Goal: Transaction & Acquisition: Subscribe to service/newsletter

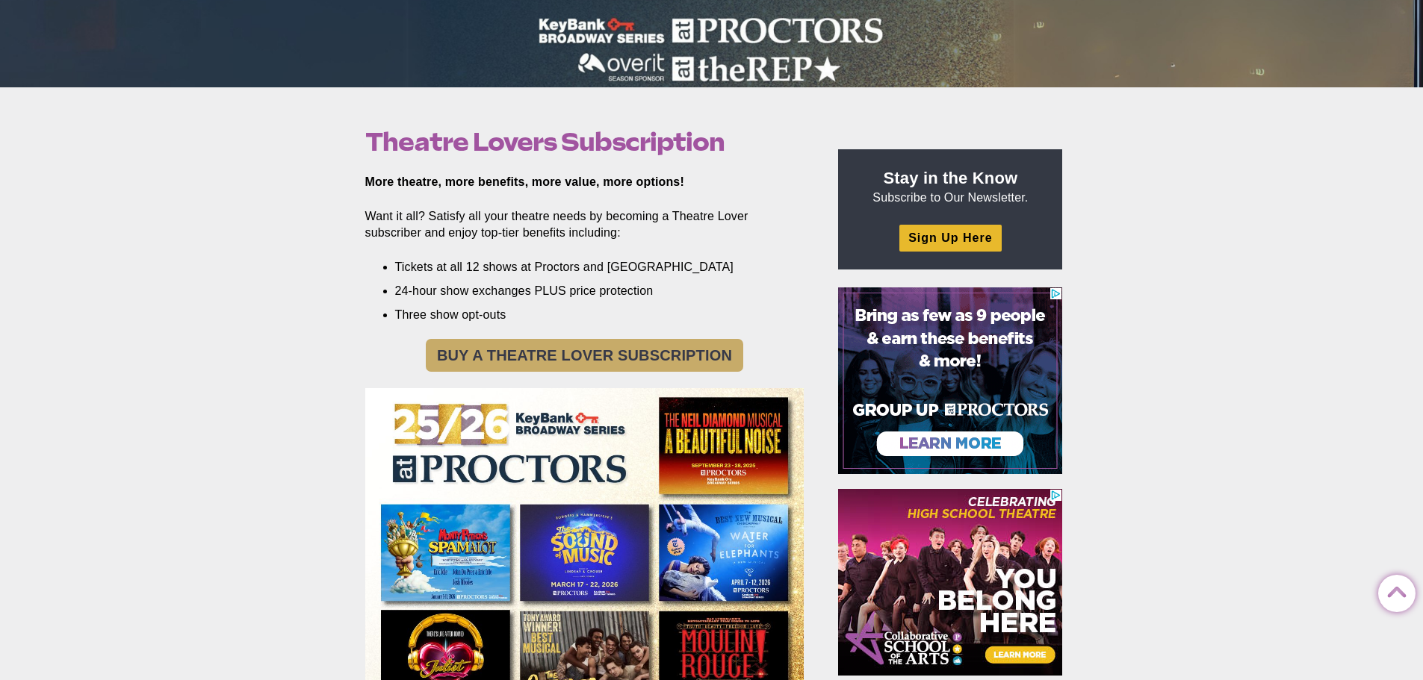
scroll to position [364, 0]
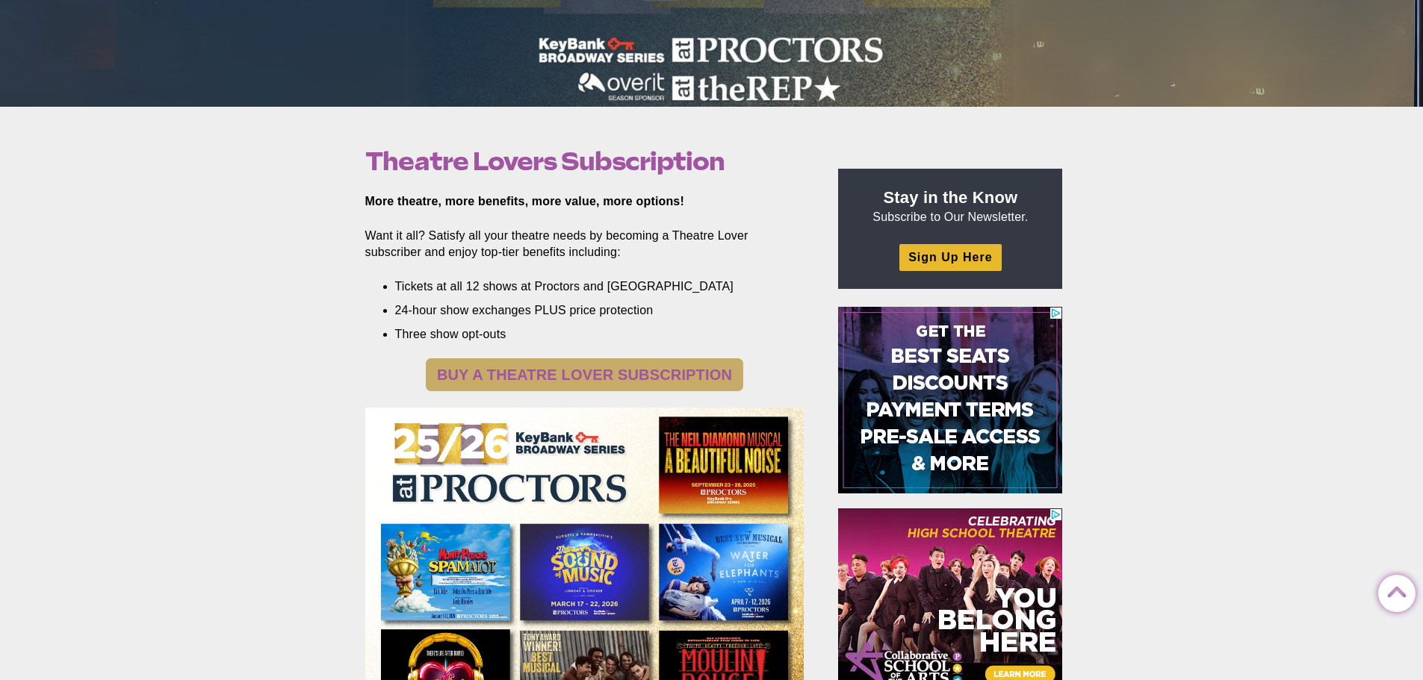
click at [676, 378] on link "BUY A THEATRE LOVER SUBSCRIPTION" at bounding box center [584, 375] width 317 height 33
click at [643, 376] on link "BUY A THEATRE LOVER SUBSCRIPTION" at bounding box center [584, 375] width 317 height 33
click at [573, 368] on link "BUY A THEATRE LOVER SUBSCRIPTION" at bounding box center [584, 375] width 317 height 33
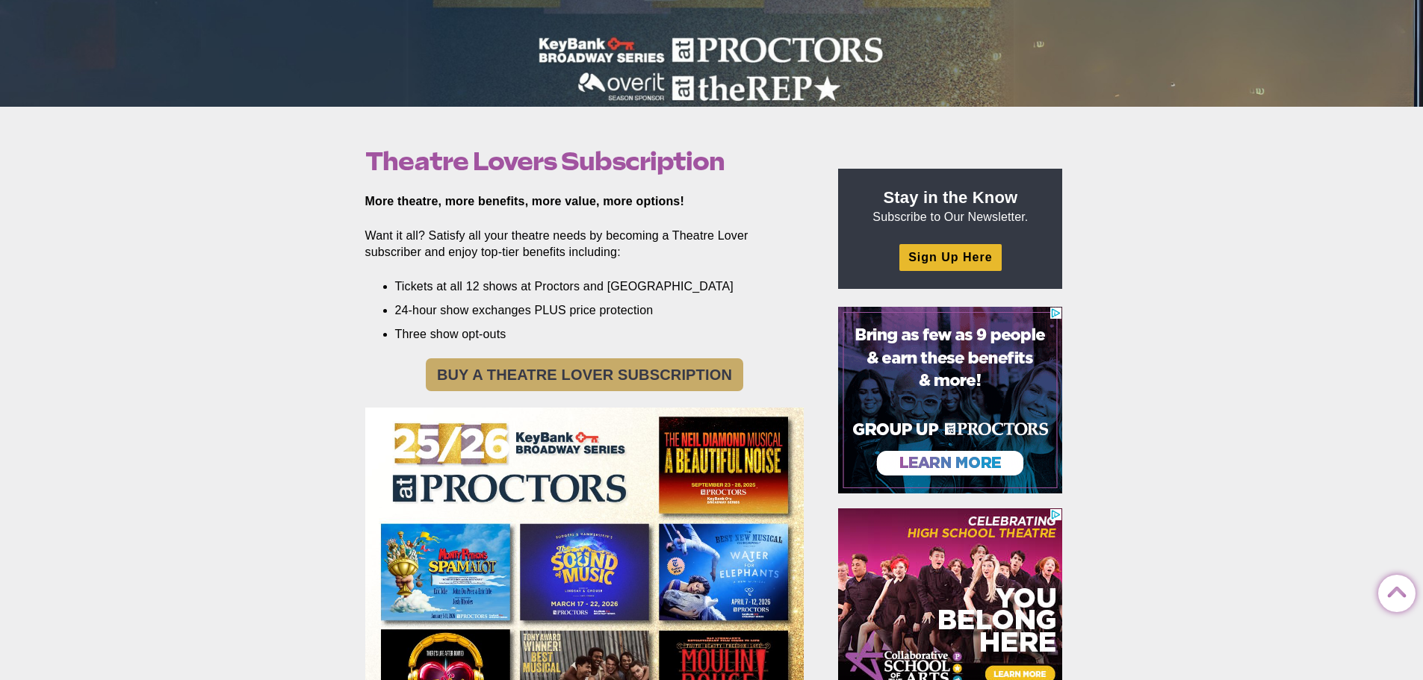
scroll to position [513, 0]
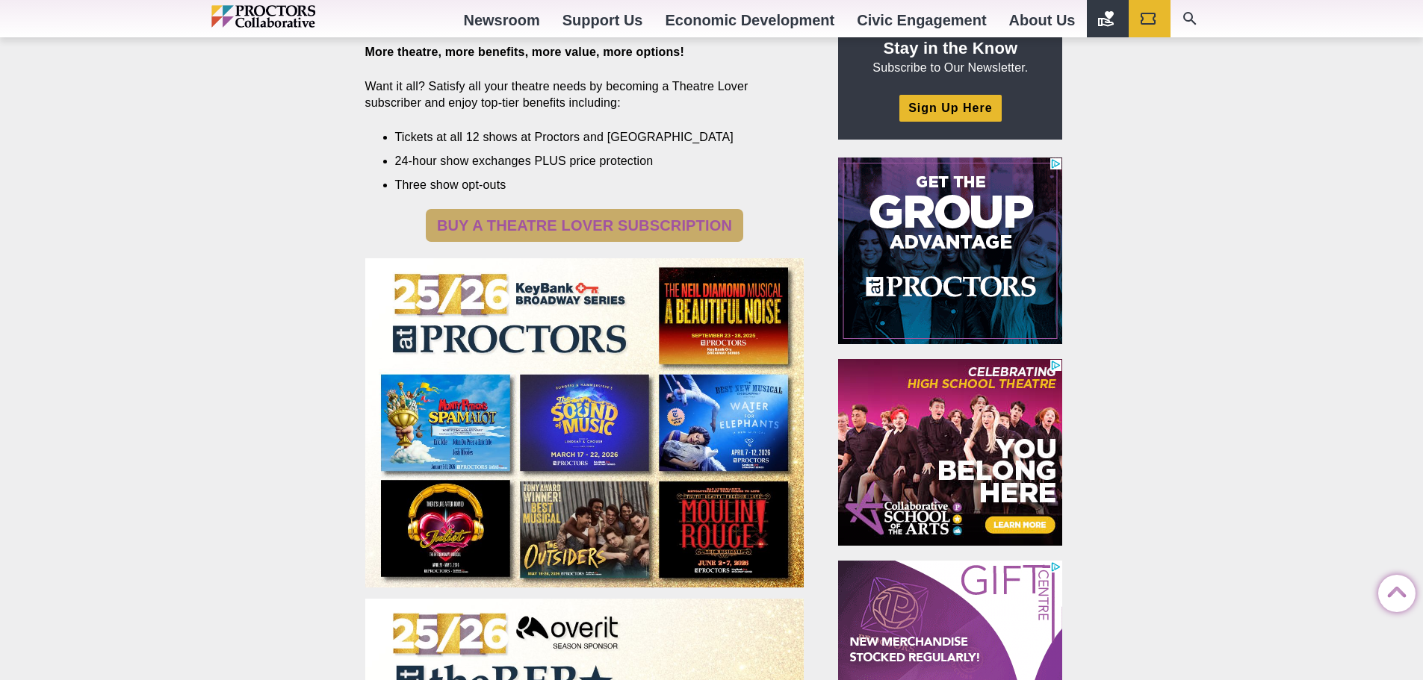
click at [541, 221] on link "BUY A THEATRE LOVER SUBSCRIPTION" at bounding box center [584, 225] width 317 height 33
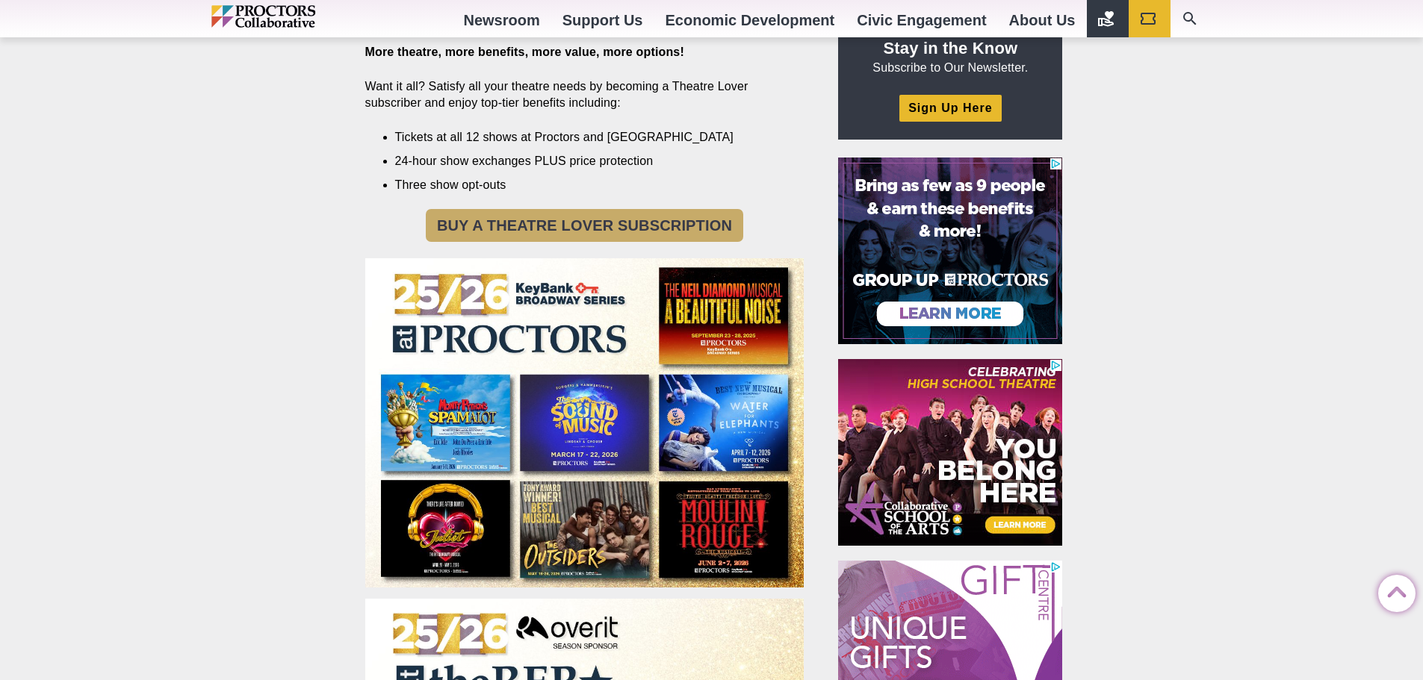
scroll to position [506, 0]
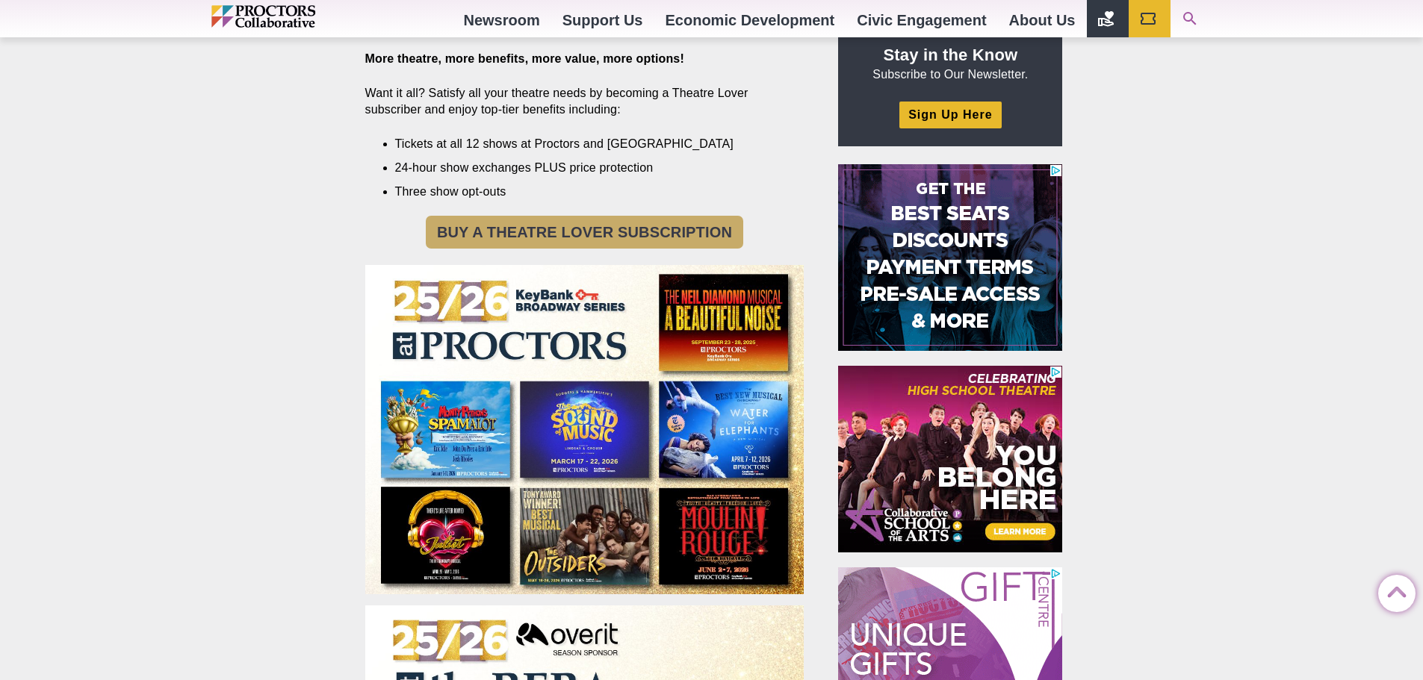
click at [1185, 28] on link "Search Our Site" at bounding box center [1191, 18] width 42 height 37
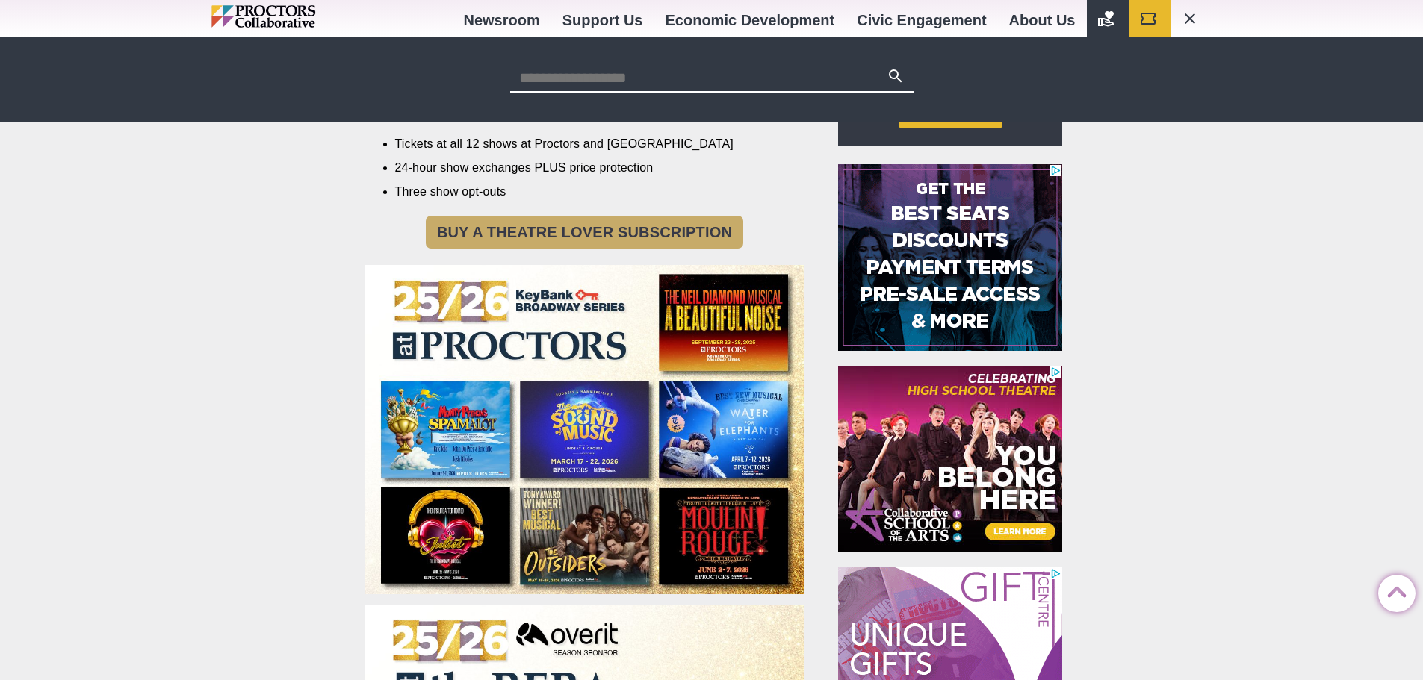
click at [544, 82] on input "Search for:" at bounding box center [698, 77] width 376 height 21
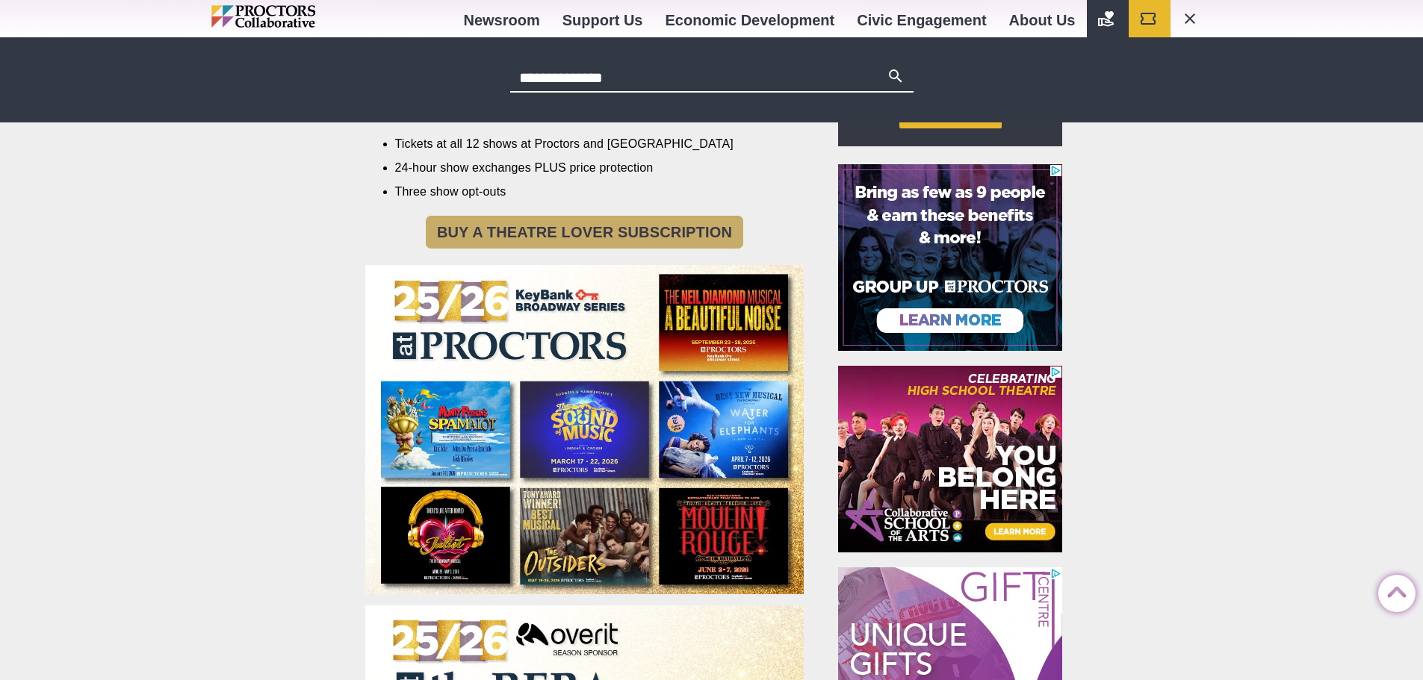
type input "**********"
click at [887, 67] on button "Search" at bounding box center [896, 77] width 18 height 21
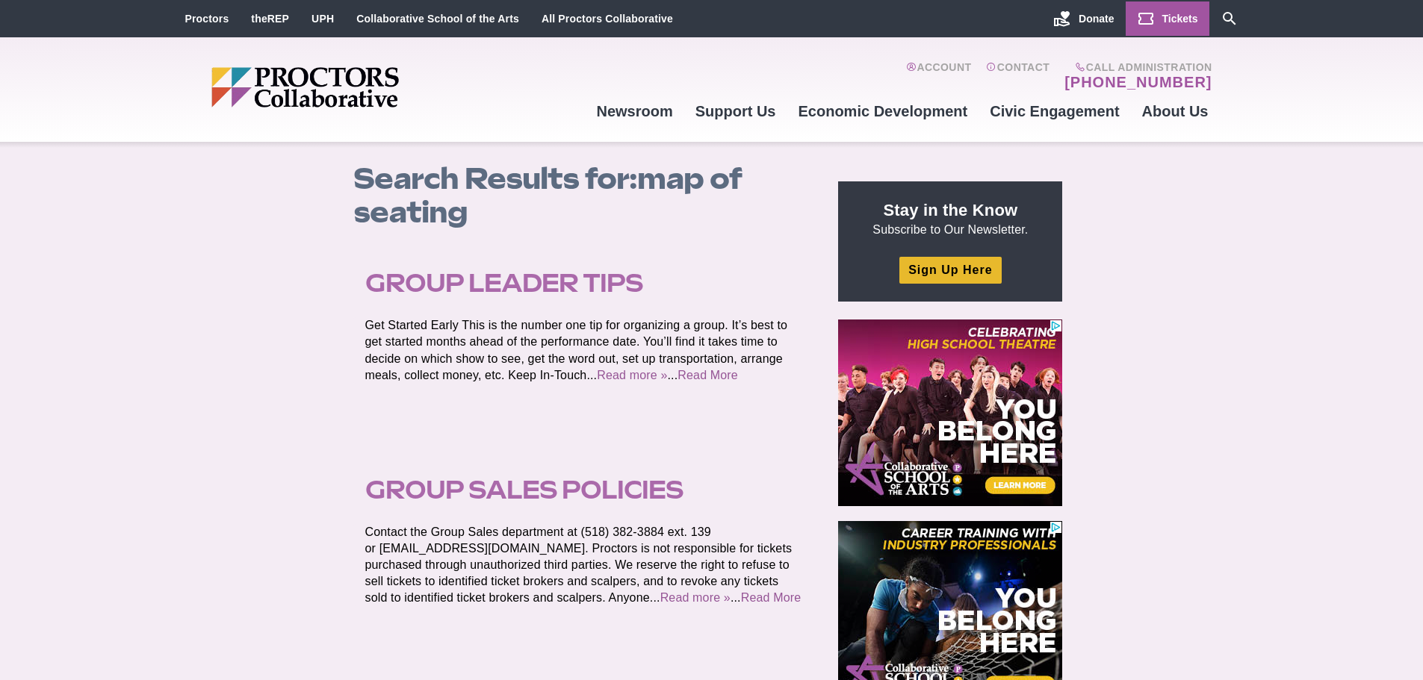
click at [1184, 28] on link "Tickets" at bounding box center [1168, 18] width 84 height 34
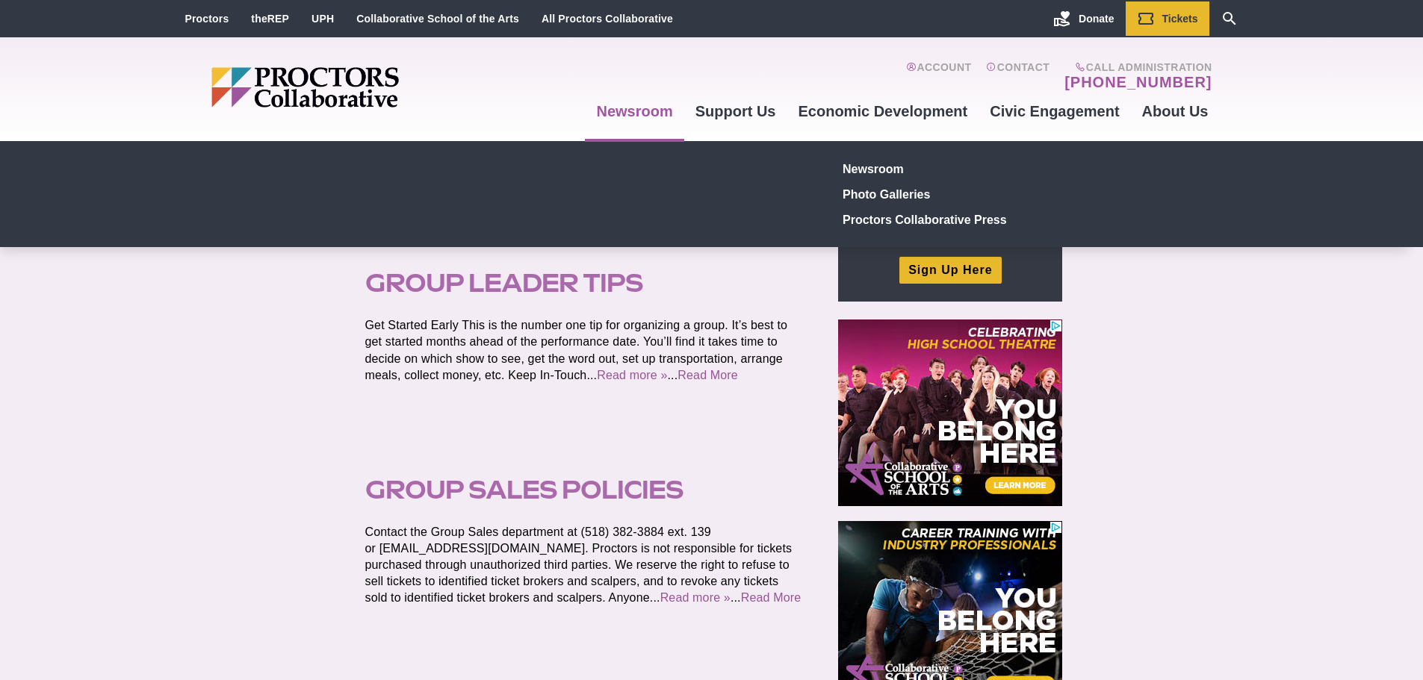
click at [684, 216] on div "Newsroom Photo Galleries Proctors Collaborative Press" at bounding box center [711, 194] width 717 height 76
